Goal: Task Accomplishment & Management: Complete application form

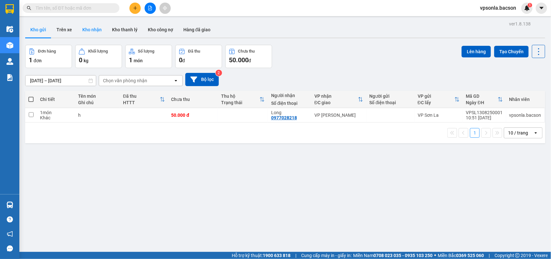
click at [92, 31] on button "Kho nhận" at bounding box center [92, 29] width 30 height 15
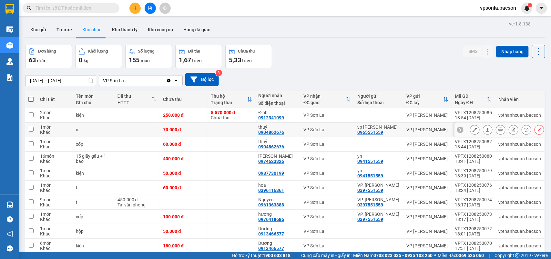
scroll to position [30, 0]
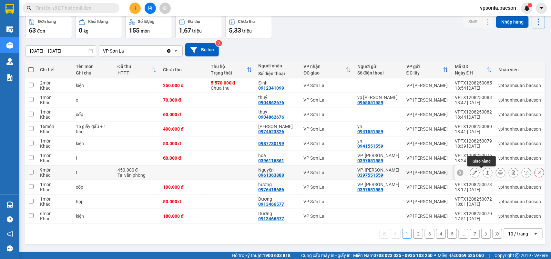
click at [483, 170] on button at bounding box center [487, 172] width 9 height 11
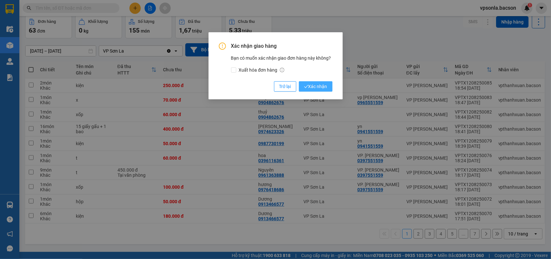
click at [299, 81] on button "Xác nhận" at bounding box center [316, 86] width 34 height 10
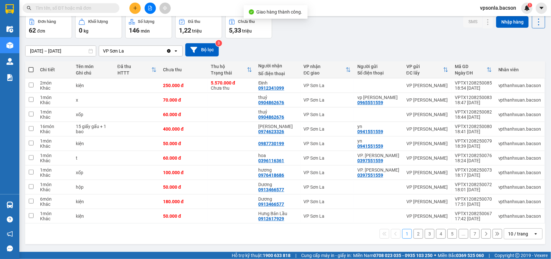
click at [511, 234] on div "10 / trang" at bounding box center [518, 234] width 20 height 6
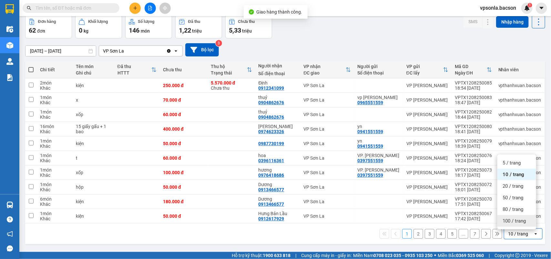
click at [509, 220] on span "100 / trang" at bounding box center [513, 221] width 23 height 6
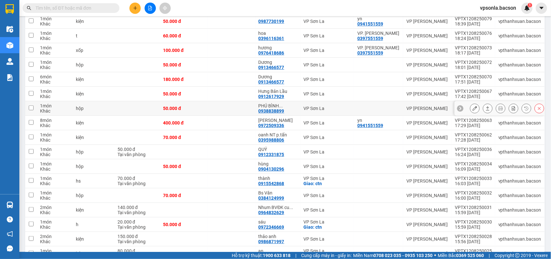
scroll to position [192, 0]
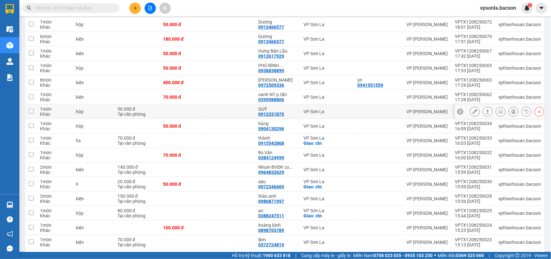
click at [485, 110] on icon at bounding box center [487, 111] width 5 height 5
click at [483, 106] on button at bounding box center [487, 111] width 9 height 11
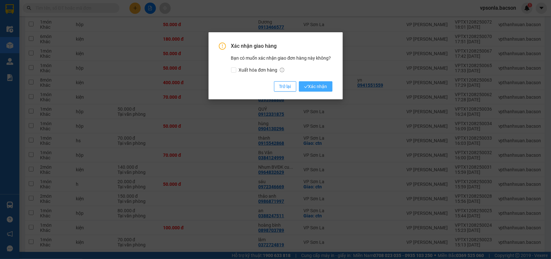
click at [304, 87] on icon "check" at bounding box center [306, 86] width 4 height 3
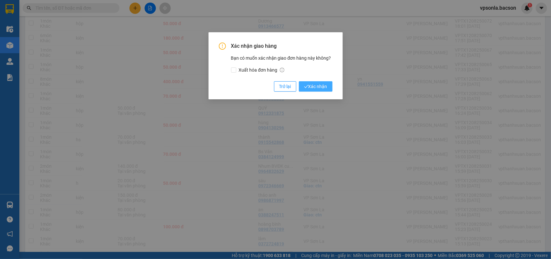
click at [304, 87] on icon "check" at bounding box center [306, 86] width 4 height 3
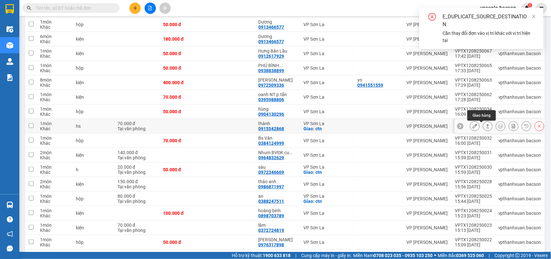
click at [485, 125] on icon at bounding box center [487, 126] width 5 height 5
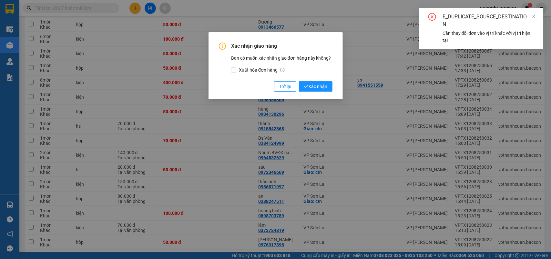
click at [299, 81] on button "Xác nhận" at bounding box center [316, 86] width 34 height 10
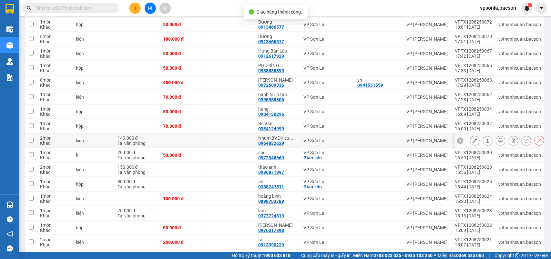
click at [485, 142] on icon at bounding box center [487, 140] width 5 height 5
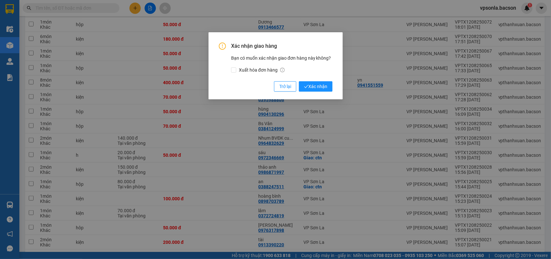
click at [299, 81] on button "Xác nhận" at bounding box center [316, 86] width 34 height 10
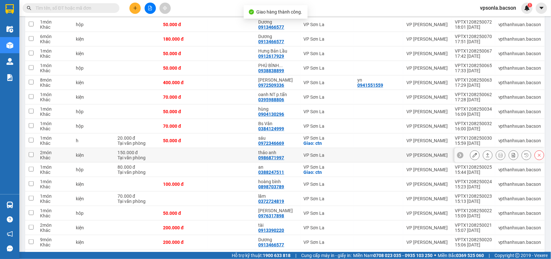
click at [486, 155] on icon at bounding box center [488, 155] width 4 height 4
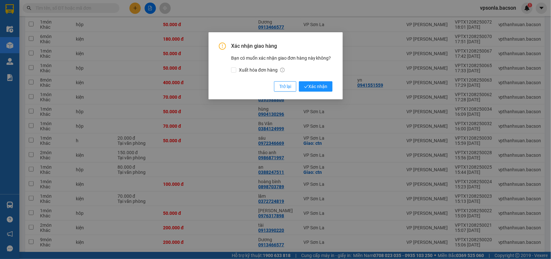
click at [299, 81] on button "Xác nhận" at bounding box center [316, 86] width 34 height 10
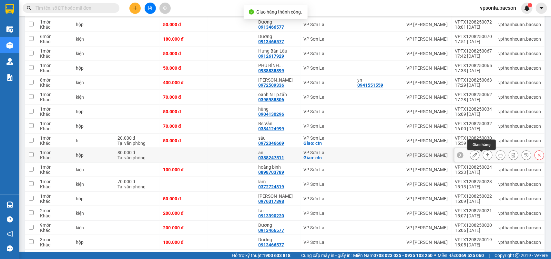
click at [483, 157] on button at bounding box center [487, 155] width 9 height 11
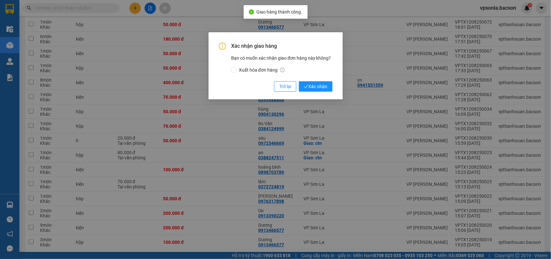
click at [299, 81] on button "Xác nhận" at bounding box center [316, 86] width 34 height 10
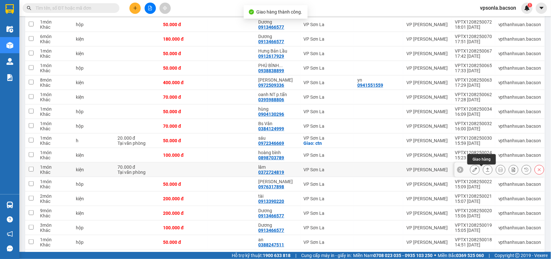
click at [485, 172] on icon at bounding box center [487, 169] width 5 height 5
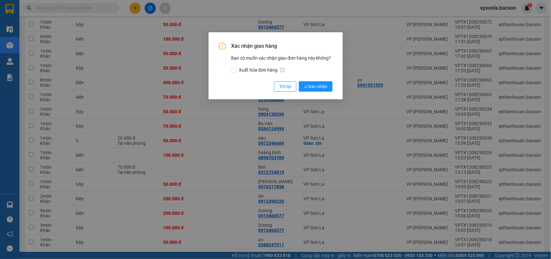
click at [299, 81] on button "Xác nhận" at bounding box center [316, 86] width 34 height 10
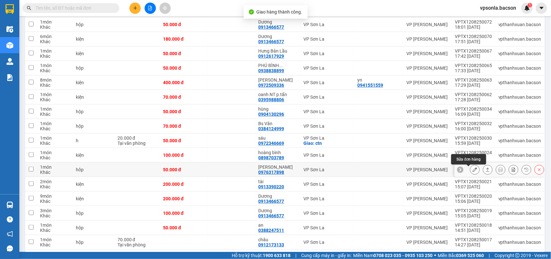
click at [470, 167] on button at bounding box center [474, 169] width 9 height 11
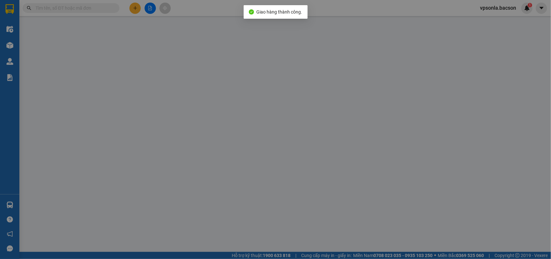
type input "0976317898"
type input "[PERSON_NAME]"
type input "50.000"
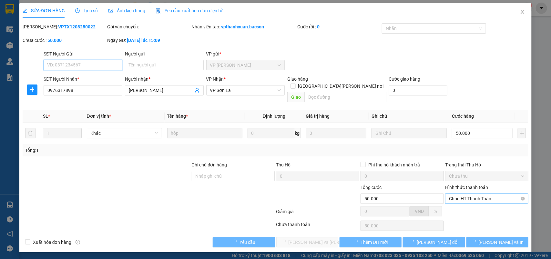
click at [458, 194] on span "Chọn HT Thanh Toán" at bounding box center [486, 199] width 75 height 10
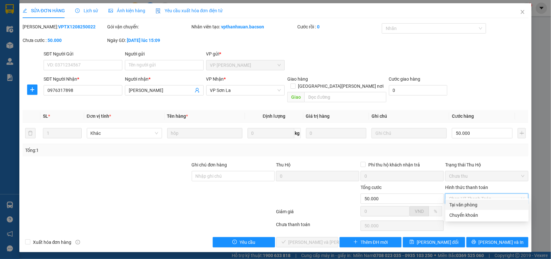
drag, startPoint x: 453, startPoint y: 206, endPoint x: 334, endPoint y: 228, distance: 121.3
click at [452, 207] on div "Tại văn phòng" at bounding box center [486, 204] width 75 height 7
type input "0"
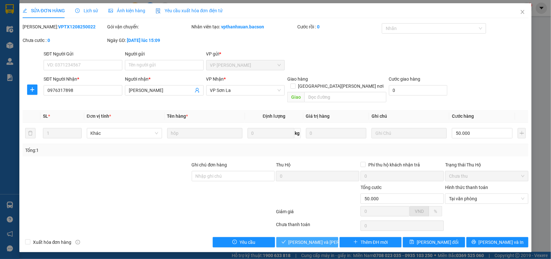
click at [311, 237] on button "[PERSON_NAME] và [PERSON_NAME] hàng" at bounding box center [307, 242] width 62 height 10
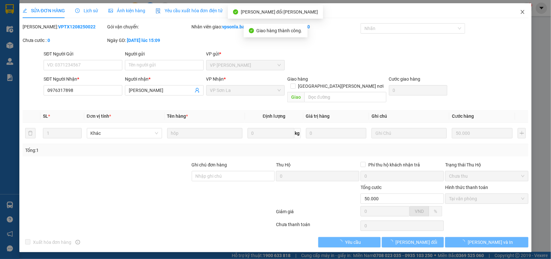
click at [517, 14] on span "Close" at bounding box center [522, 12] width 18 height 18
click at [520, 13] on div "vpsonla.bacson 1" at bounding box center [503, 8] width 58 height 11
click at [523, 11] on div "1" at bounding box center [526, 8] width 11 height 11
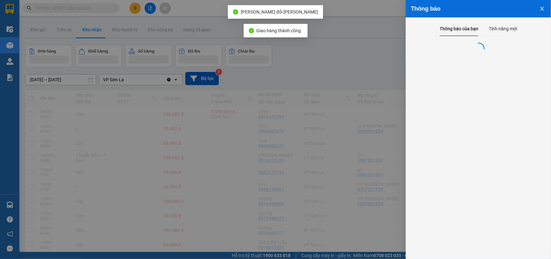
click at [387, 81] on div at bounding box center [275, 129] width 551 height 259
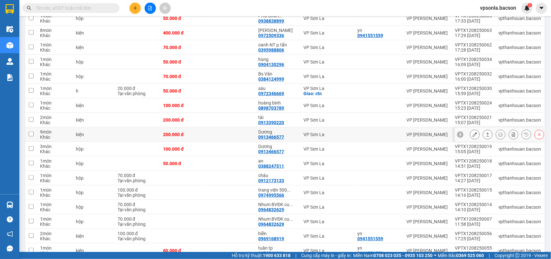
scroll to position [322, 0]
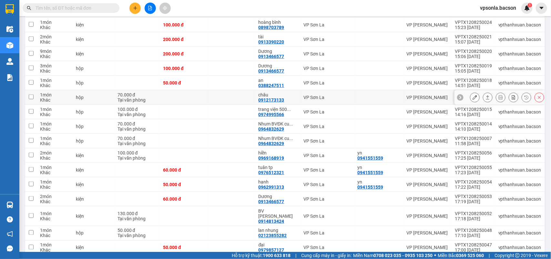
click at [485, 99] on icon at bounding box center [487, 97] width 5 height 5
click at [483, 92] on button at bounding box center [487, 97] width 9 height 11
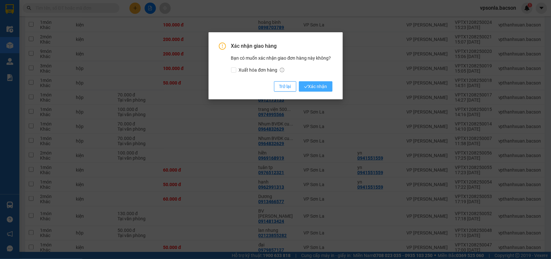
click at [314, 90] on span "Xác nhận" at bounding box center [315, 86] width 23 height 7
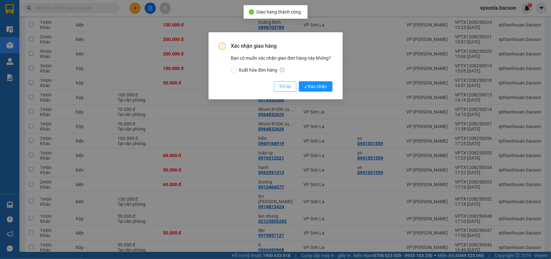
click at [274, 87] on button "Trở lại" at bounding box center [285, 86] width 22 height 10
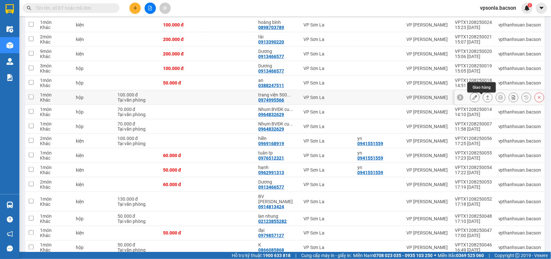
click at [485, 100] on icon at bounding box center [487, 97] width 5 height 5
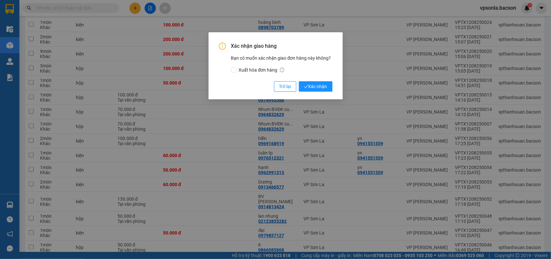
click at [299, 81] on button "Xác nhận" at bounding box center [316, 86] width 34 height 10
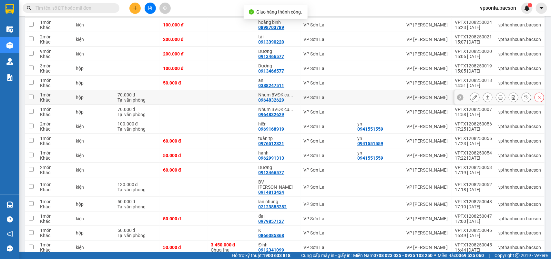
click at [484, 102] on div at bounding box center [487, 98] width 10 height 10
click at [486, 99] on icon at bounding box center [488, 97] width 4 height 4
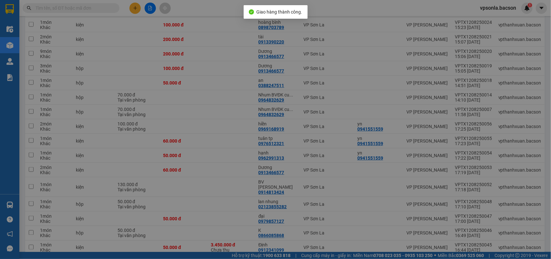
click at [299, 81] on button "Xác nhận" at bounding box center [316, 86] width 34 height 10
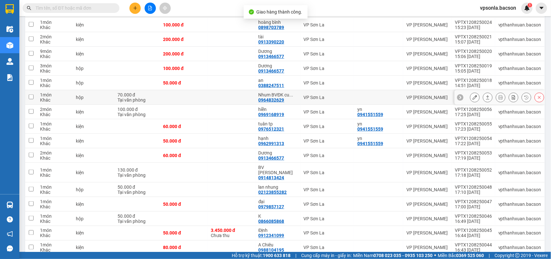
click at [483, 101] on button at bounding box center [487, 97] width 9 height 11
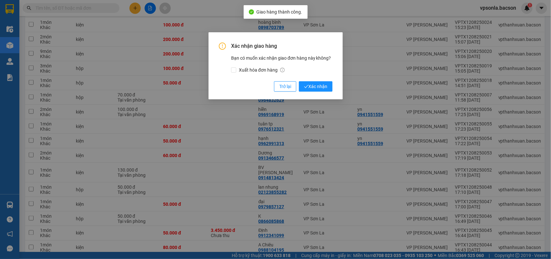
click at [299, 81] on button "Xác nhận" at bounding box center [316, 86] width 34 height 10
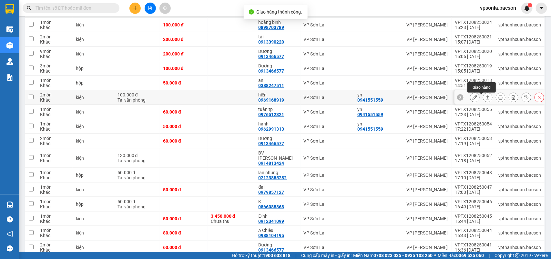
click at [485, 100] on icon at bounding box center [487, 97] width 5 height 5
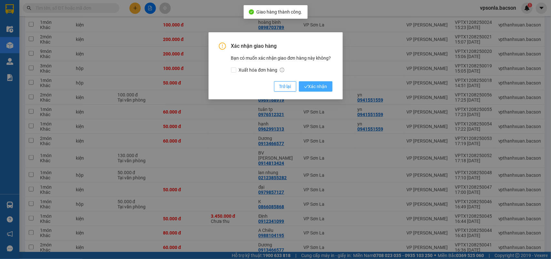
click at [299, 81] on button "Xác nhận" at bounding box center [316, 86] width 34 height 10
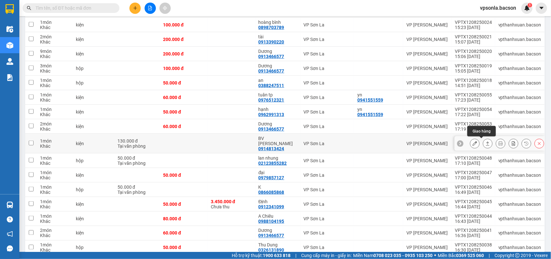
click at [485, 141] on icon at bounding box center [487, 143] width 5 height 5
click at [299, 81] on button "Xác nhận" at bounding box center [316, 86] width 34 height 10
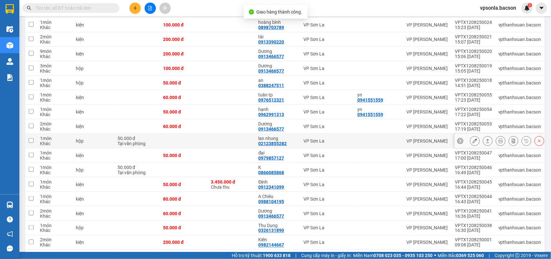
click at [485, 143] on icon at bounding box center [487, 141] width 5 height 5
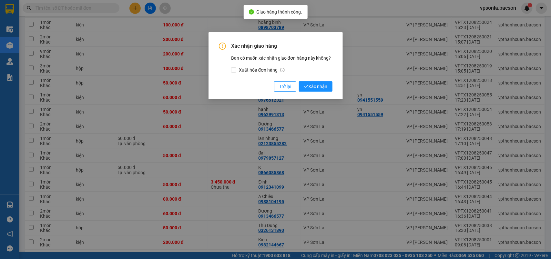
click at [299, 81] on button "Xác nhận" at bounding box center [316, 86] width 34 height 10
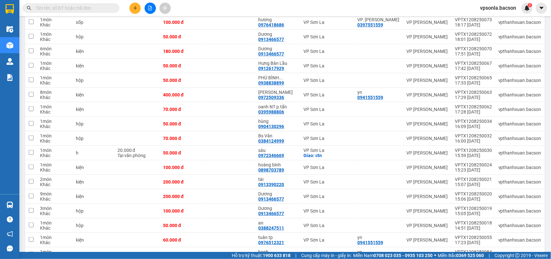
scroll to position [59, 0]
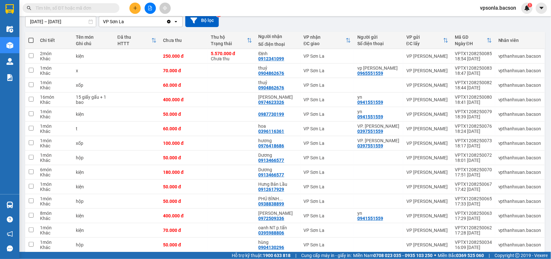
click at [72, 4] on span at bounding box center [71, 8] width 97 height 10
click at [70, 7] on input "text" at bounding box center [73, 8] width 76 height 7
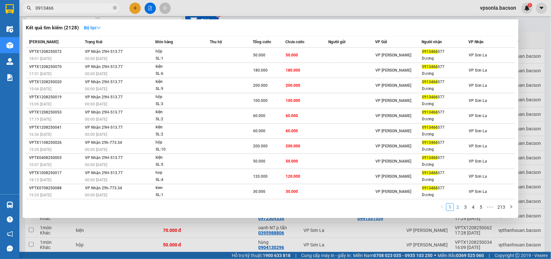
type input "0913466"
click at [457, 209] on li "2" at bounding box center [457, 207] width 8 height 8
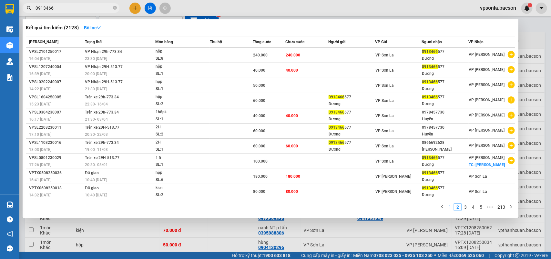
click at [449, 208] on link "1" at bounding box center [449, 206] width 7 height 7
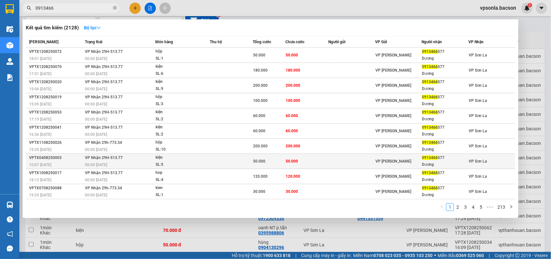
click at [465, 158] on div "0913466 577" at bounding box center [445, 157] width 46 height 7
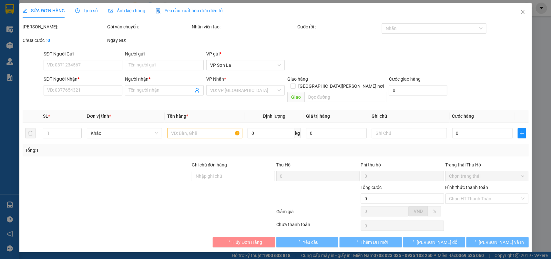
type input "0913466577"
type input "Dương"
type input "50.000"
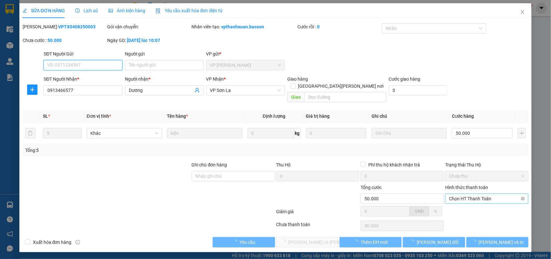
click at [470, 195] on span "Chọn HT Thanh Toán" at bounding box center [486, 199] width 75 height 10
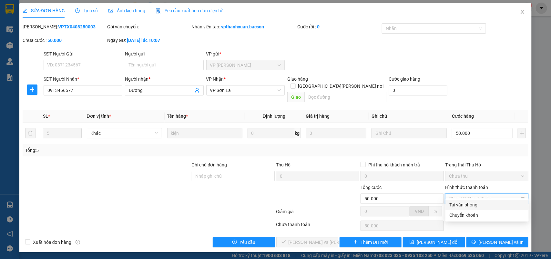
click at [467, 202] on div "Tại văn phòng" at bounding box center [486, 204] width 75 height 7
type input "0"
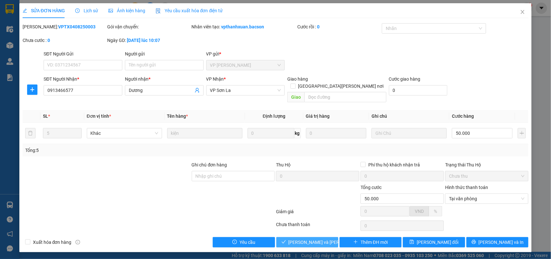
click at [319, 239] on span "[PERSON_NAME] và [PERSON_NAME] hàng" at bounding box center [331, 242] width 87 height 7
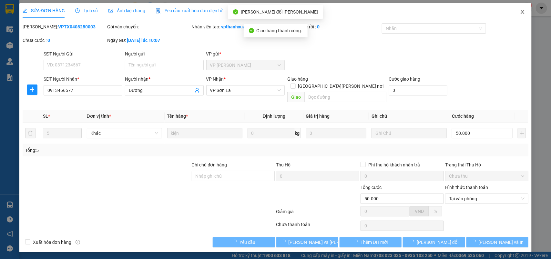
click at [521, 12] on icon "close" at bounding box center [522, 11] width 5 height 5
click at [521, 12] on div "vpsonla.bacson 1" at bounding box center [503, 8] width 58 height 11
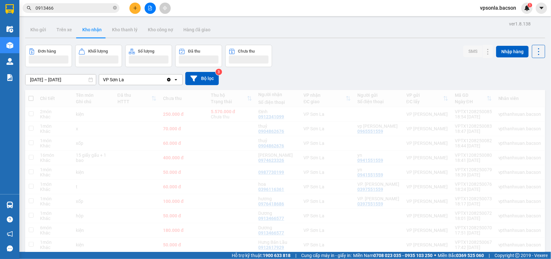
click at [95, 6] on input "0913466" at bounding box center [73, 8] width 76 height 7
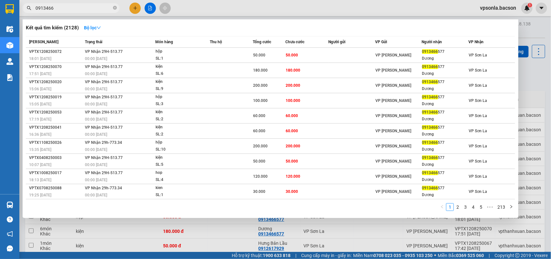
click at [550, 77] on div at bounding box center [275, 129] width 551 height 259
click at [73, 8] on input "0913466" at bounding box center [73, 8] width 76 height 7
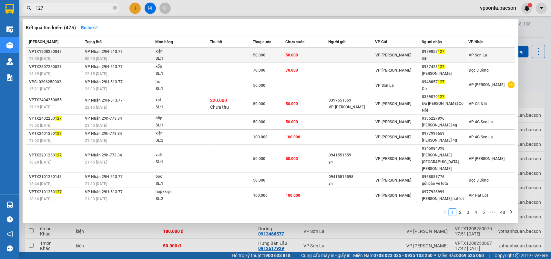
type input "127"
click at [424, 50] on div "0979857 127" at bounding box center [445, 51] width 46 height 7
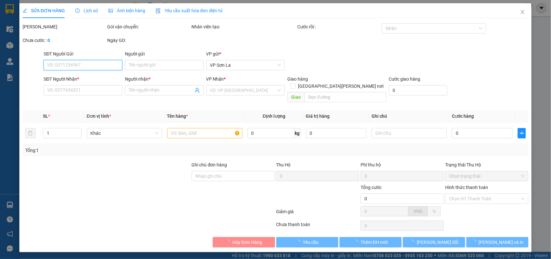
type input "0979857127"
type input "đại"
type input "50.000"
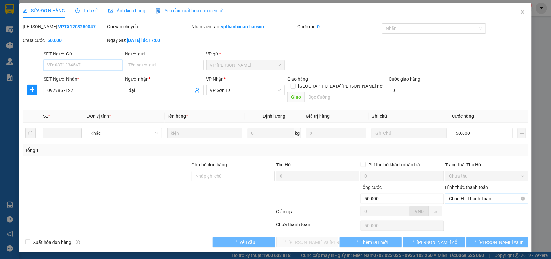
click at [459, 194] on span "Chọn HT Thanh Toán" at bounding box center [486, 199] width 75 height 10
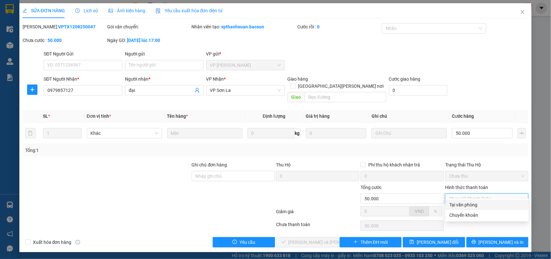
click at [460, 200] on div "Tại văn phòng" at bounding box center [486, 205] width 83 height 10
type input "0"
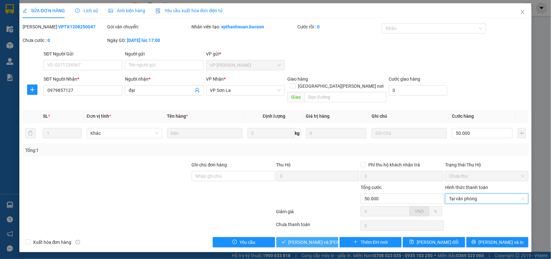
click at [316, 239] on span "[PERSON_NAME] và [PERSON_NAME] hàng" at bounding box center [331, 242] width 87 height 7
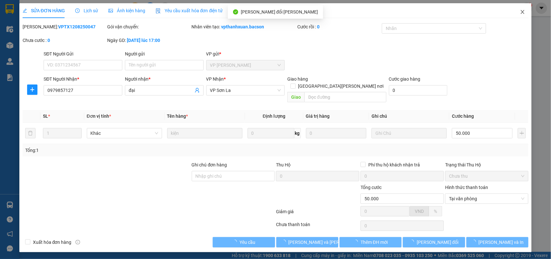
click at [521, 14] on icon "close" at bounding box center [522, 11] width 5 height 5
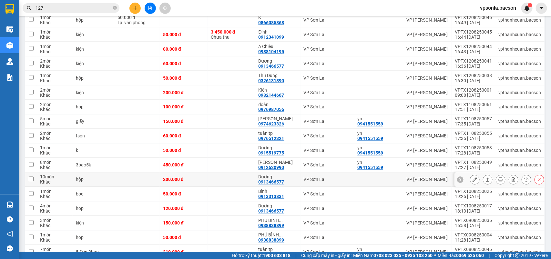
scroll to position [554, 0]
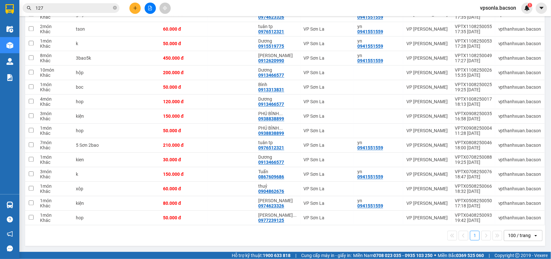
click at [55, 11] on input "127" at bounding box center [73, 8] width 76 height 7
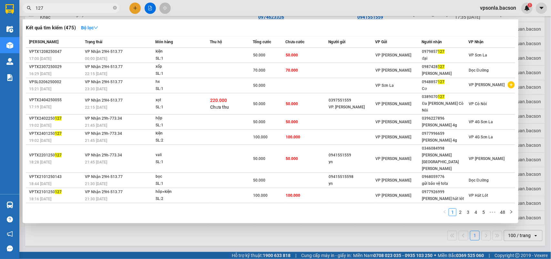
click at [55, 11] on input "127" at bounding box center [73, 8] width 76 height 7
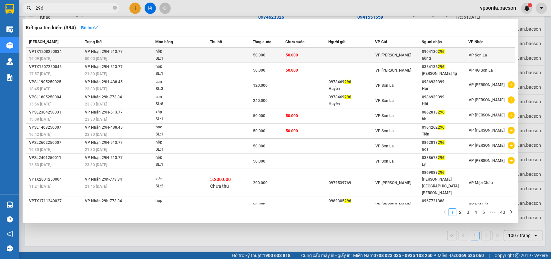
type input "296"
click at [426, 52] on div "0904130 296" at bounding box center [445, 51] width 46 height 7
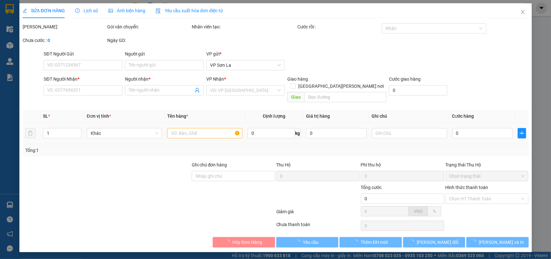
type input "0904130296"
type input "hùng"
type input "50.000"
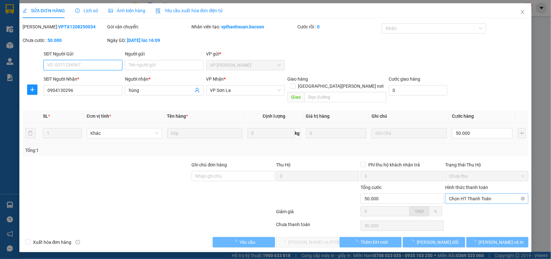
click at [463, 194] on span "Chọn HT Thanh Toán" at bounding box center [486, 199] width 75 height 10
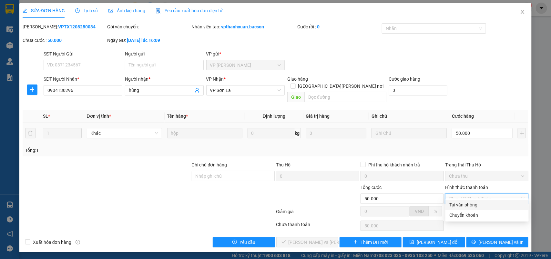
click at [460, 201] on div "Tại văn phòng" at bounding box center [486, 204] width 75 height 7
type input "0"
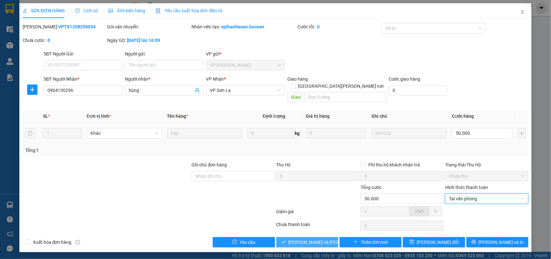
click at [292, 237] on button "[PERSON_NAME] và [PERSON_NAME] hàng" at bounding box center [307, 242] width 62 height 10
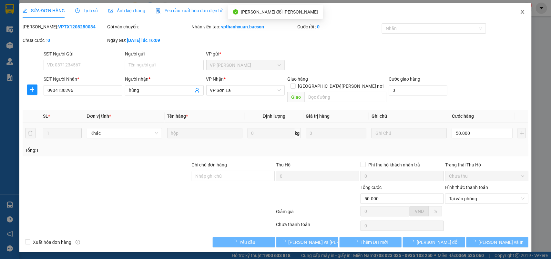
click at [523, 8] on span "Close" at bounding box center [522, 12] width 18 height 18
click at [521, 10] on div "1" at bounding box center [526, 8] width 11 height 11
click at [521, 10] on body "Kết quả [PERSON_NAME] ( 394 ) Bộ lọc Mã ĐH Trạng thái Món hàng Thu hộ [PERSON_N…" at bounding box center [275, 129] width 551 height 259
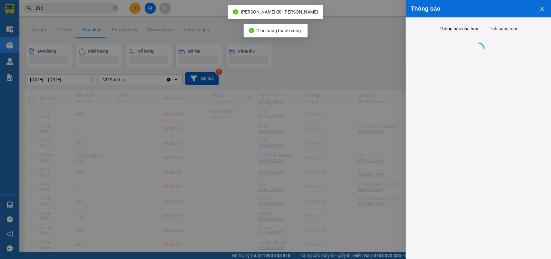
click at [57, 7] on div at bounding box center [275, 129] width 551 height 259
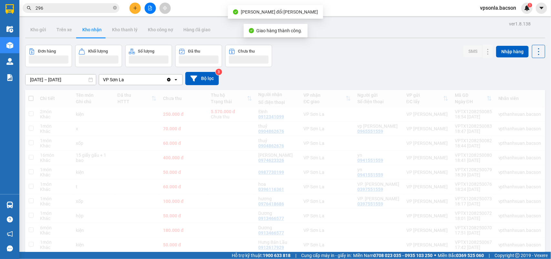
click at [57, 7] on input "296" at bounding box center [73, 8] width 76 height 7
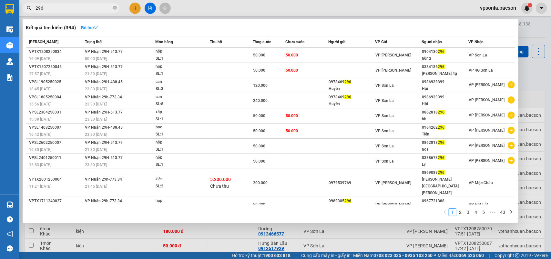
click at [57, 7] on input "296" at bounding box center [73, 8] width 76 height 7
click at [57, 7] on input "87" at bounding box center [73, 8] width 76 height 7
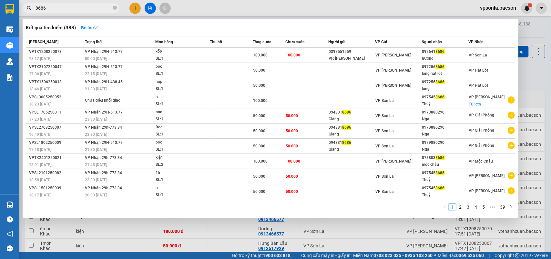
type input "8686"
click at [434, 56] on div "hương" at bounding box center [445, 58] width 46 height 7
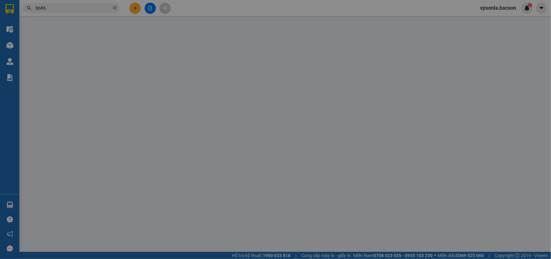
type input "0397551559"
type input "VP. [PERSON_NAME]"
type input "0976418686"
type input "hương"
type input "100.000"
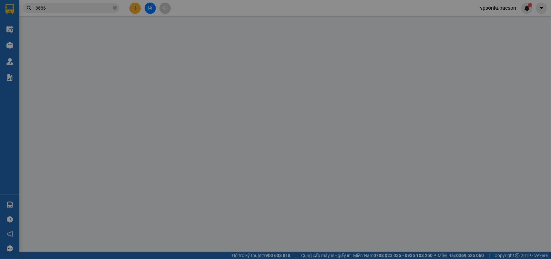
type input "100.000"
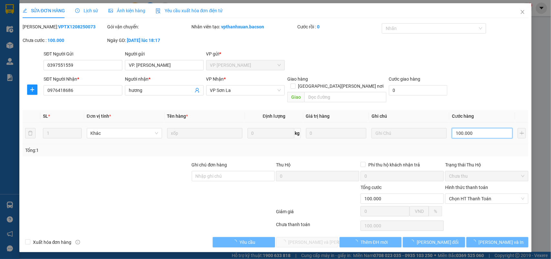
click at [496, 128] on input "100.000" at bounding box center [481, 133] width 61 height 10
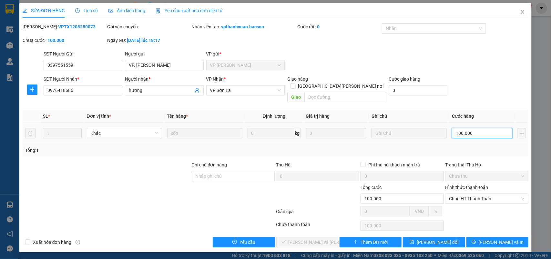
type input "8"
type input "80"
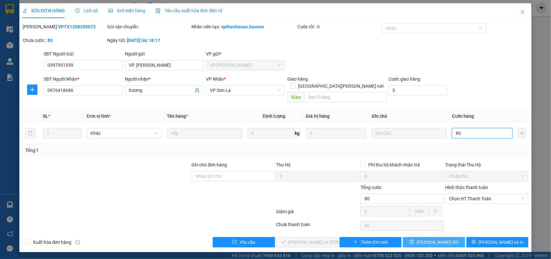
type input "80"
type input "80.000"
click at [431, 239] on span "[PERSON_NAME] đổi" at bounding box center [437, 242] width 42 height 7
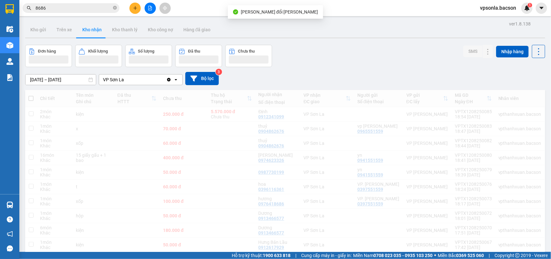
click at [64, 7] on input "8686" at bounding box center [73, 8] width 76 height 7
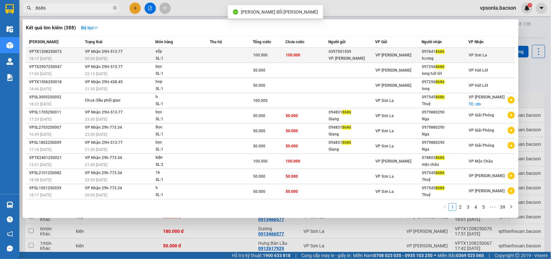
click at [454, 57] on div "hương" at bounding box center [445, 58] width 46 height 7
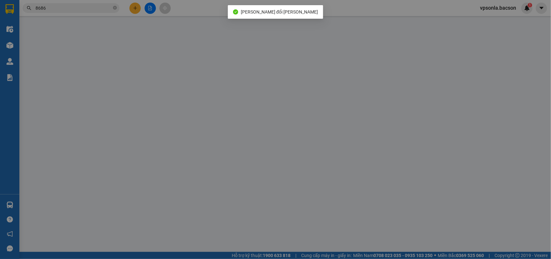
type input "0397551559"
type input "VP. [PERSON_NAME]"
type input "0976418686"
type input "hương"
type input "80.000"
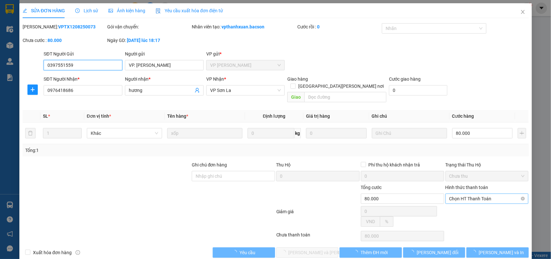
click at [461, 194] on span "Chọn HT Thanh Toán" at bounding box center [486, 199] width 75 height 10
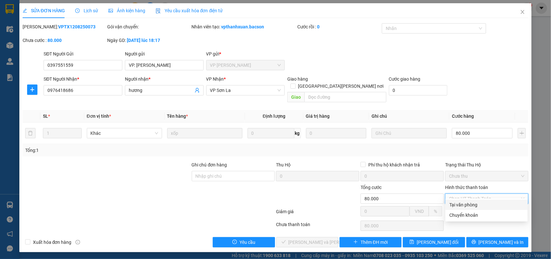
click at [458, 202] on div "Tại văn phòng" at bounding box center [486, 204] width 74 height 7
type input "0"
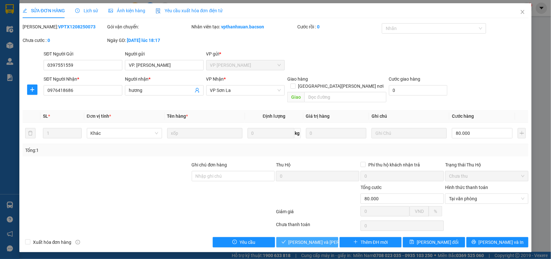
click at [302, 239] on span "[PERSON_NAME] và [PERSON_NAME] hàng" at bounding box center [331, 242] width 87 height 7
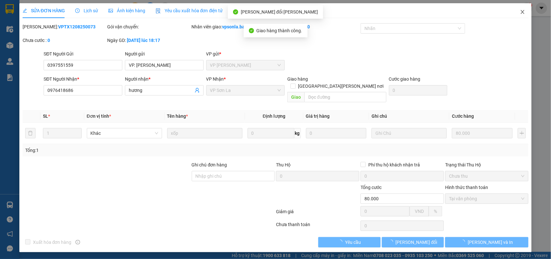
click at [522, 14] on icon "close" at bounding box center [522, 11] width 5 height 5
